Goal: Information Seeking & Learning: Learn about a topic

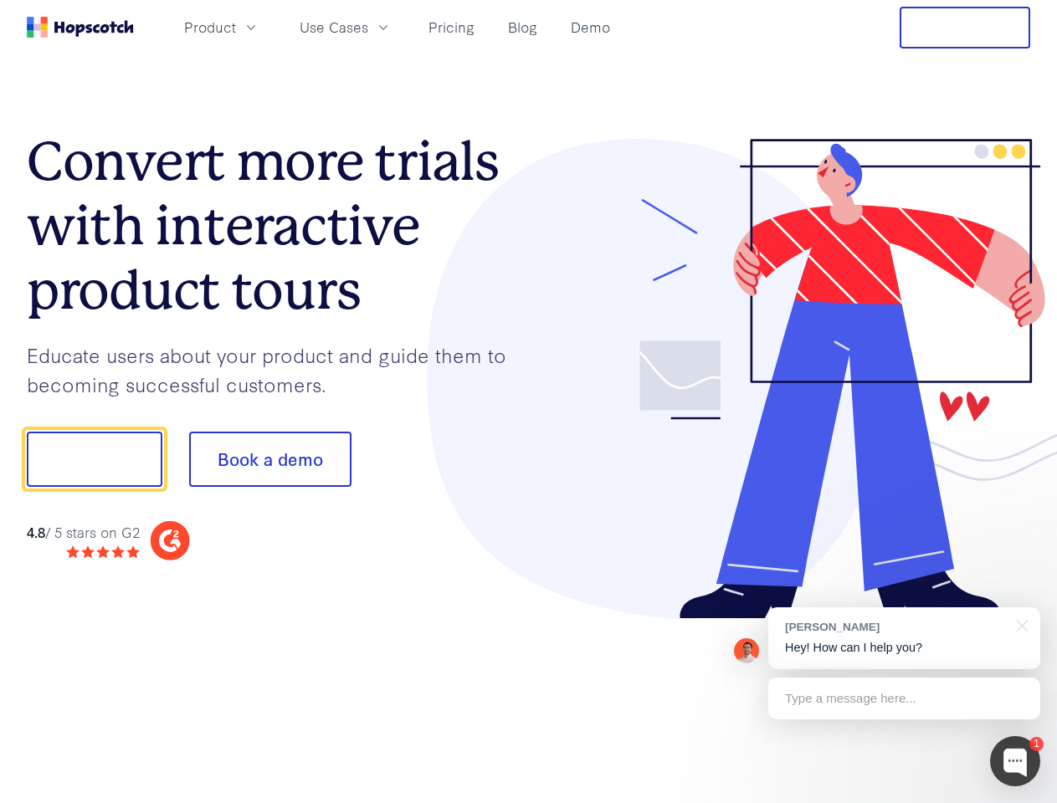
click at [529, 402] on div at bounding box center [780, 379] width 502 height 481
click at [236, 27] on span "Product" at bounding box center [210, 27] width 52 height 21
click at [368, 27] on span "Use Cases" at bounding box center [333, 27] width 69 height 21
click at [965, 28] on button "Free Trial" at bounding box center [964, 28] width 130 height 42
click at [94, 459] on button "Show me!" at bounding box center [95, 459] width 136 height 55
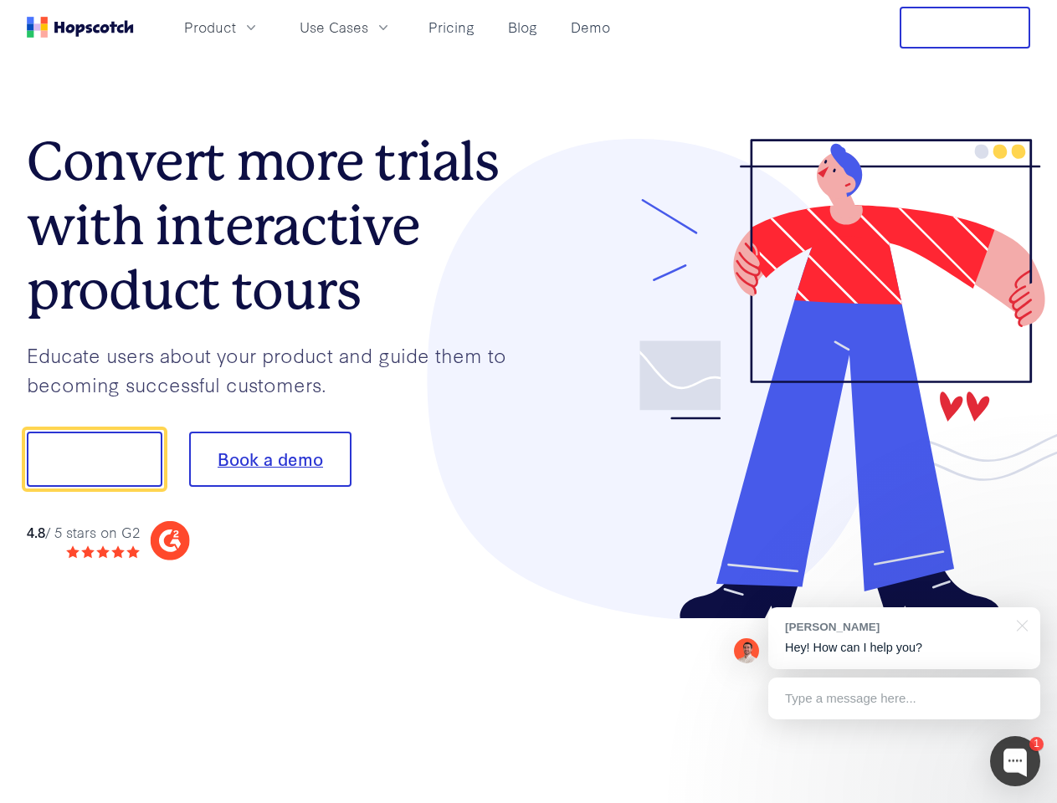
click at [269, 459] on button "Book a demo" at bounding box center [270, 459] width 162 height 55
click at [1015, 761] on div at bounding box center [1015, 761] width 50 height 50
click at [903, 638] on div "[PERSON_NAME] Hey! How can I help you?" at bounding box center [904, 638] width 272 height 62
click at [1019, 624] on div at bounding box center [883, 457] width 314 height 558
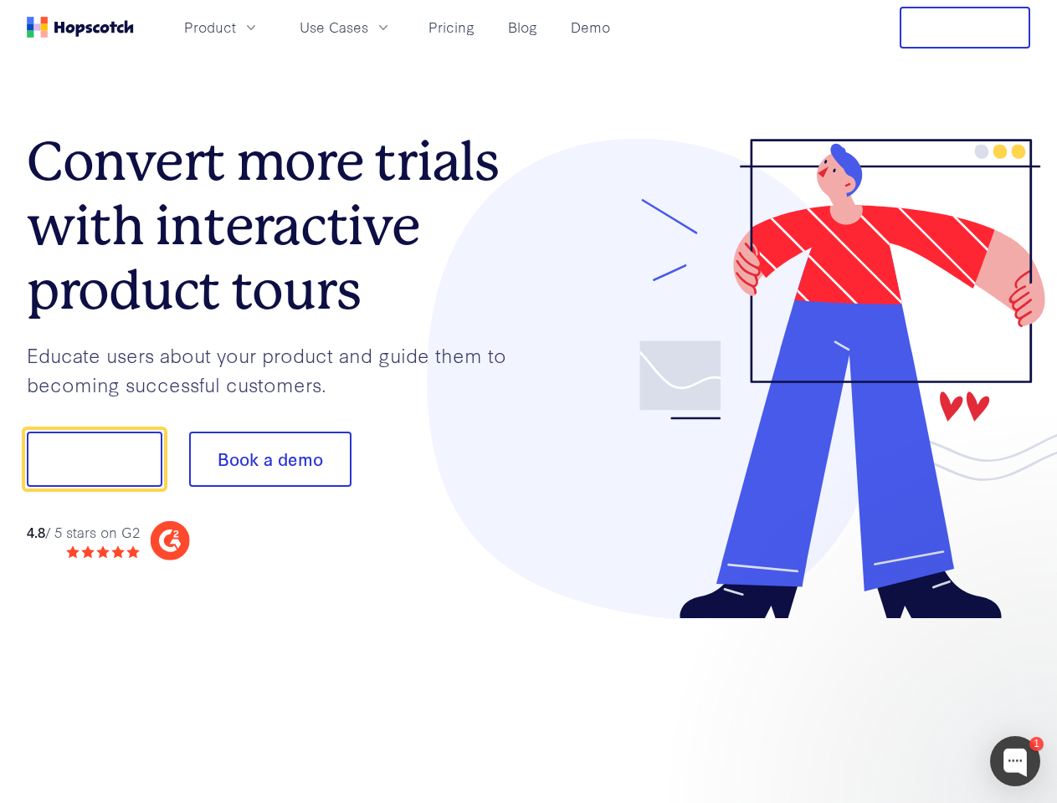
click at [903, 699] on div at bounding box center [883, 569] width 314 height 334
